Goal: Task Accomplishment & Management: Use online tool/utility

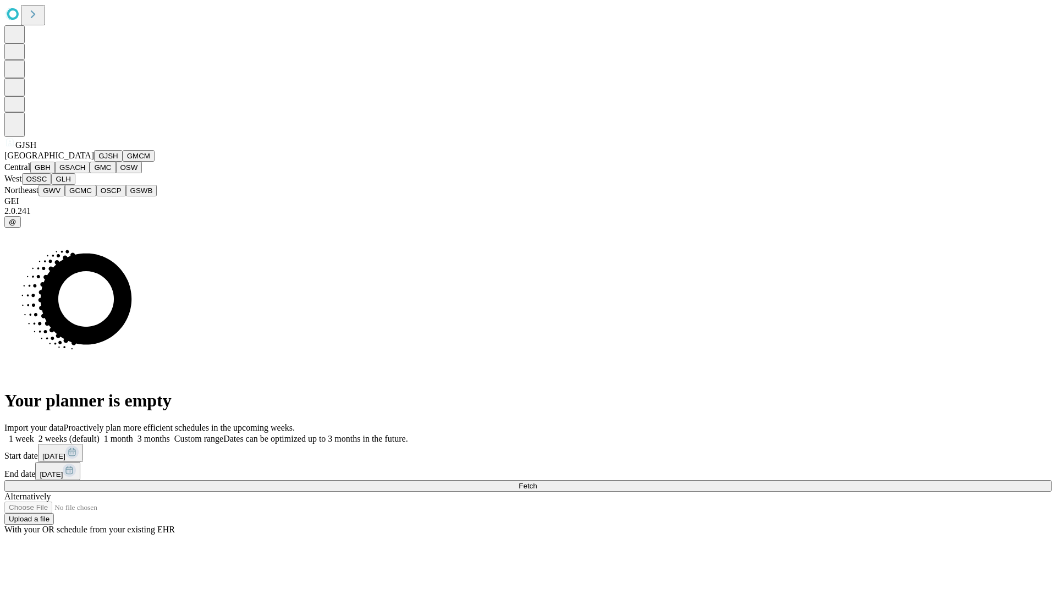
click at [94, 162] on button "GJSH" at bounding box center [108, 156] width 29 height 12
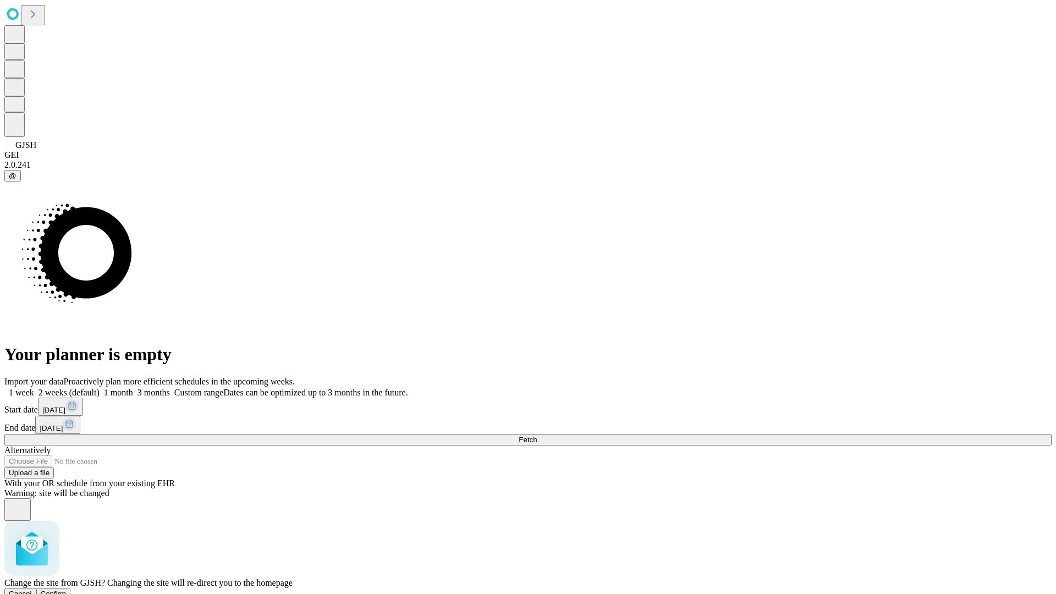
click at [67, 590] on span "Confirm" at bounding box center [54, 594] width 26 height 8
click at [133, 388] on label "1 month" at bounding box center [117, 392] width 34 height 9
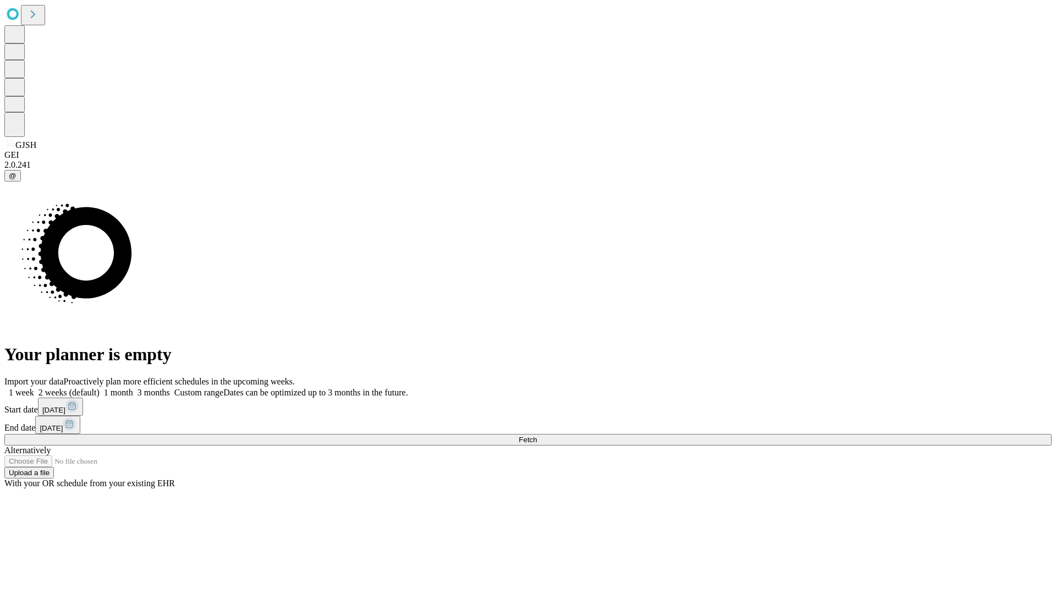
click at [537, 436] on span "Fetch" at bounding box center [528, 440] width 18 height 8
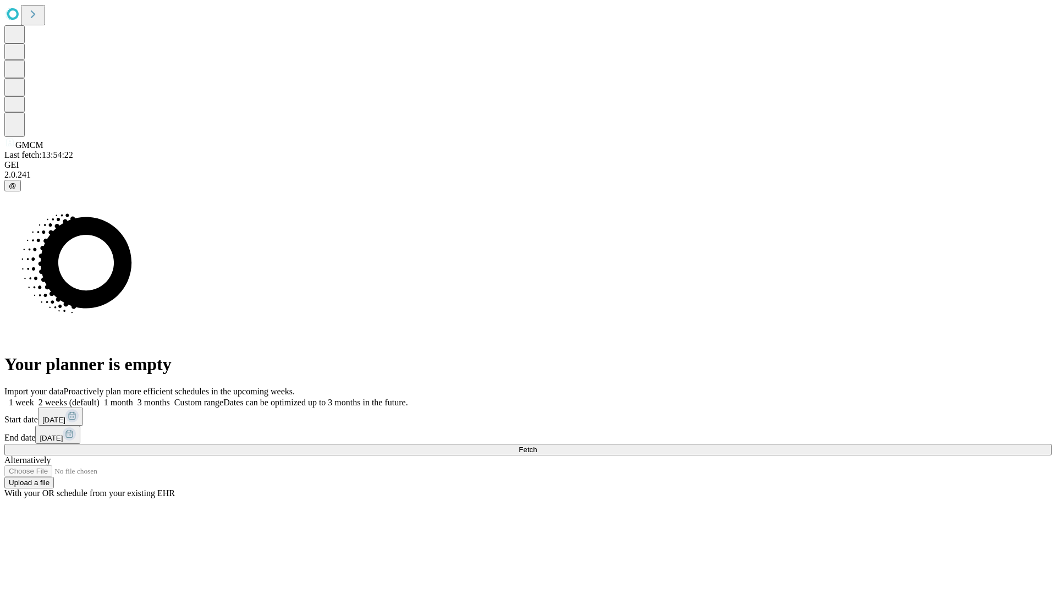
click at [133, 398] on label "1 month" at bounding box center [117, 402] width 34 height 9
click at [537, 446] on span "Fetch" at bounding box center [528, 450] width 18 height 8
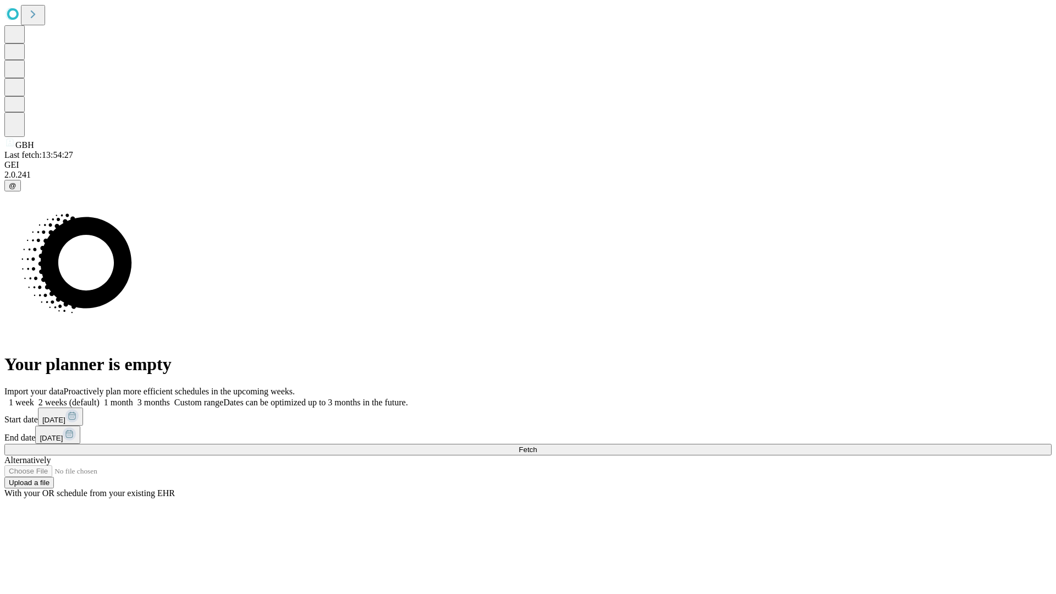
click at [133, 398] on label "1 month" at bounding box center [117, 402] width 34 height 9
click at [537, 446] on span "Fetch" at bounding box center [528, 450] width 18 height 8
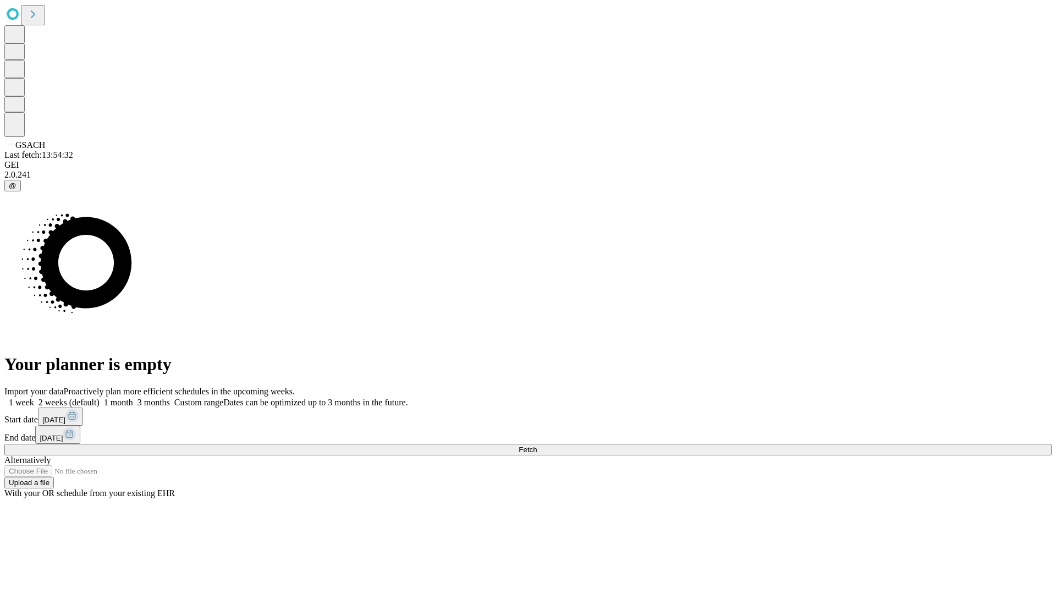
click at [133, 398] on label "1 month" at bounding box center [117, 402] width 34 height 9
click at [537, 446] on span "Fetch" at bounding box center [528, 450] width 18 height 8
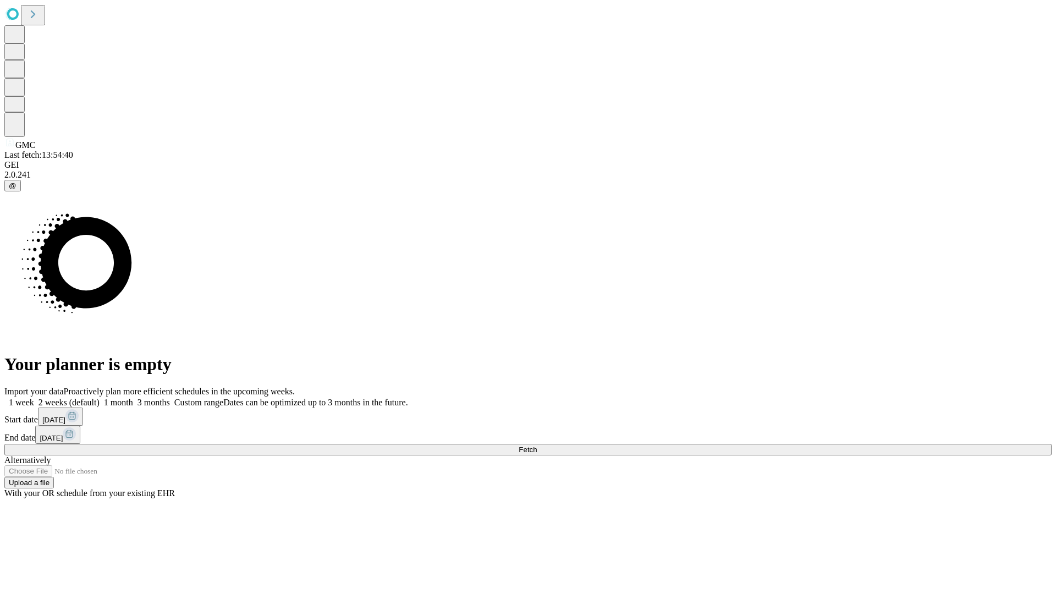
click at [133, 398] on label "1 month" at bounding box center [117, 402] width 34 height 9
click at [537, 446] on span "Fetch" at bounding box center [528, 450] width 18 height 8
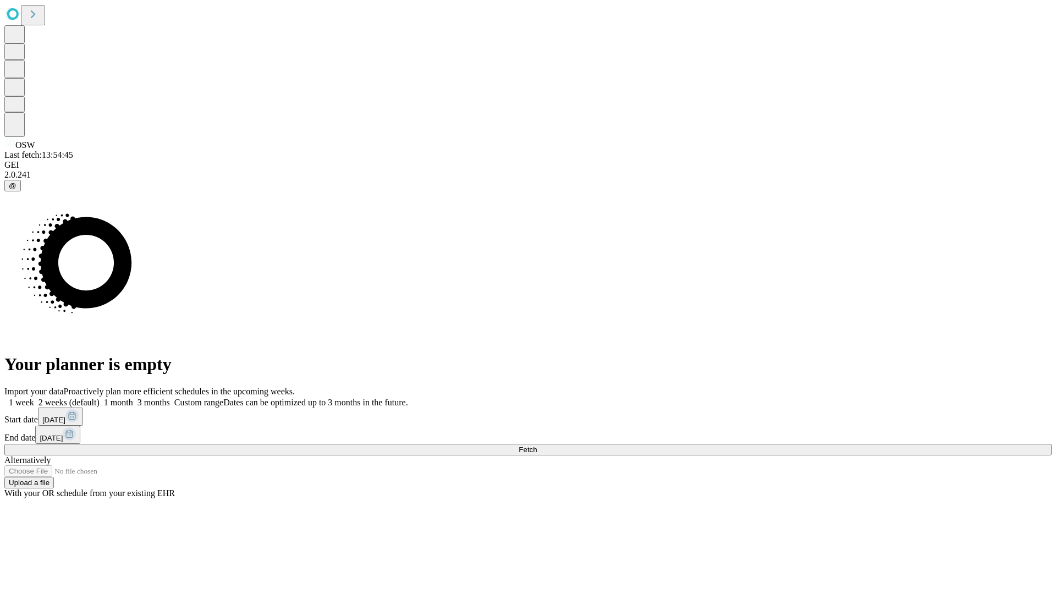
click at [133, 398] on label "1 month" at bounding box center [117, 402] width 34 height 9
click at [537, 446] on span "Fetch" at bounding box center [528, 450] width 18 height 8
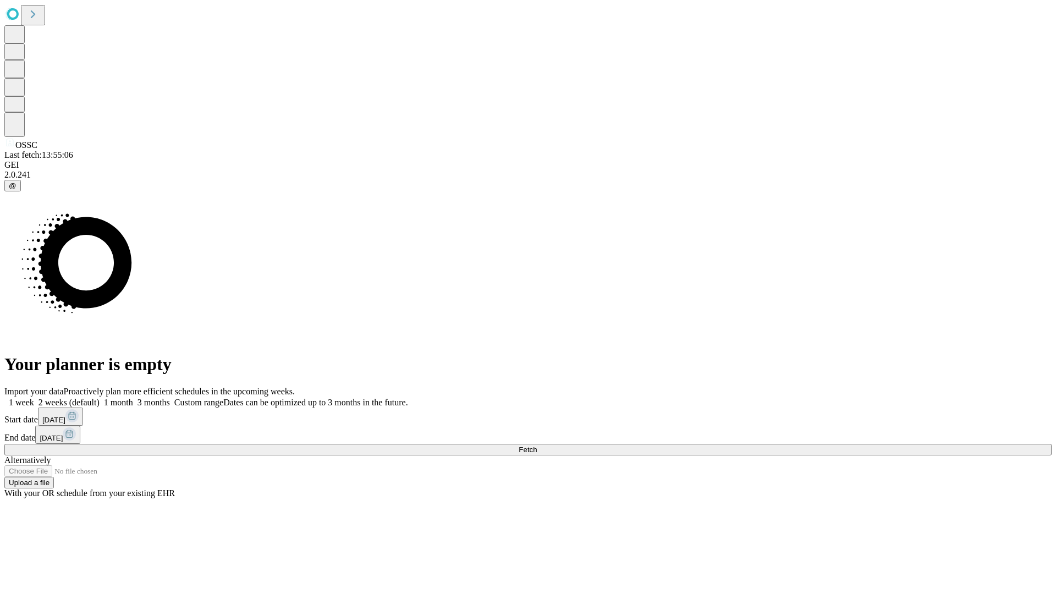
click at [133, 398] on label "1 month" at bounding box center [117, 402] width 34 height 9
click at [537, 446] on span "Fetch" at bounding box center [528, 450] width 18 height 8
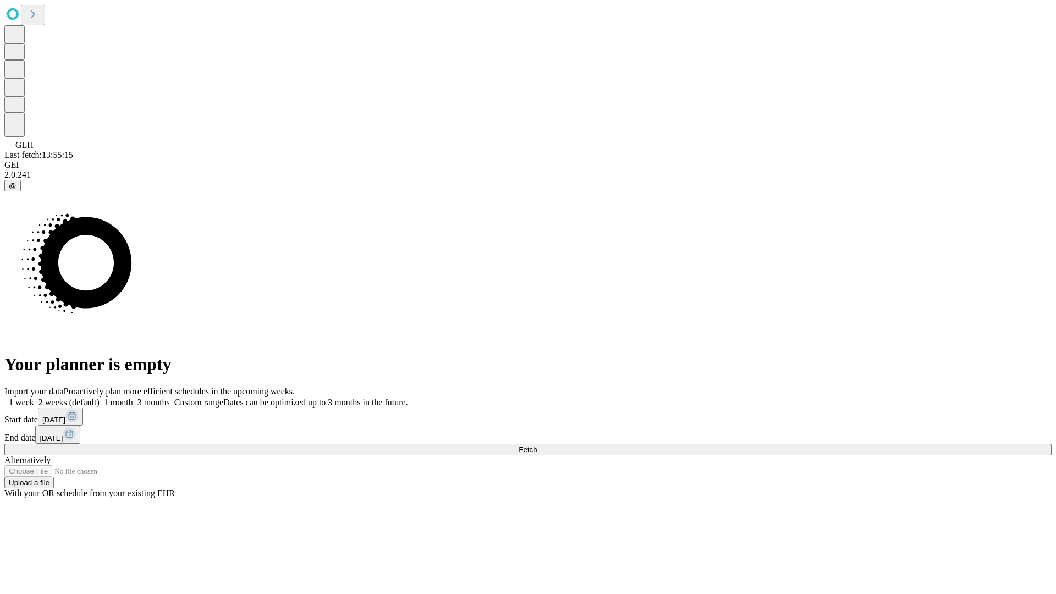
click at [537, 446] on span "Fetch" at bounding box center [528, 450] width 18 height 8
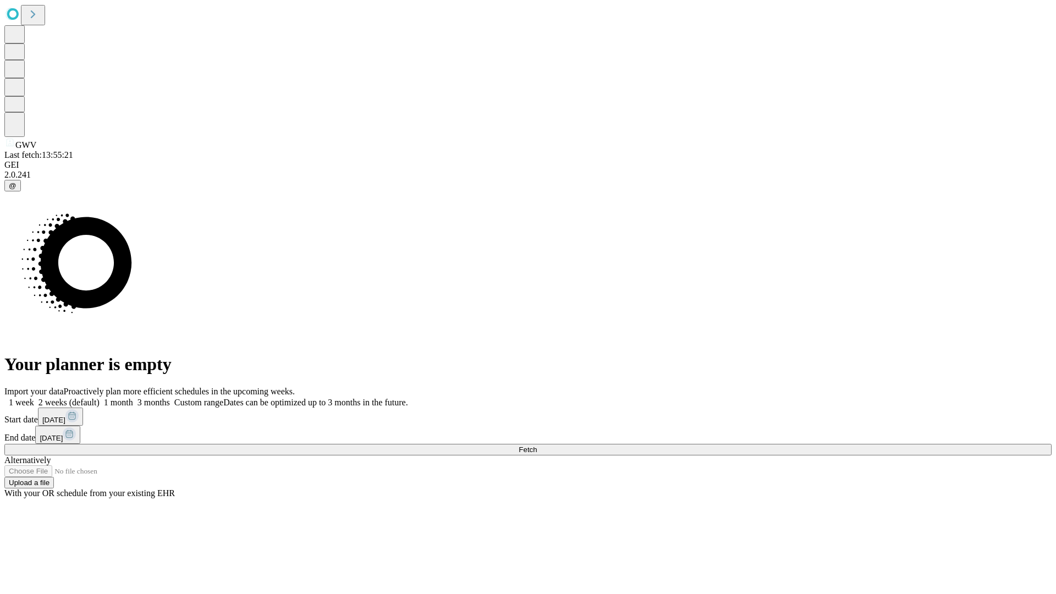
click at [133, 398] on label "1 month" at bounding box center [117, 402] width 34 height 9
click at [537, 446] on span "Fetch" at bounding box center [528, 450] width 18 height 8
